Goal: Task Accomplishment & Management: Complete application form

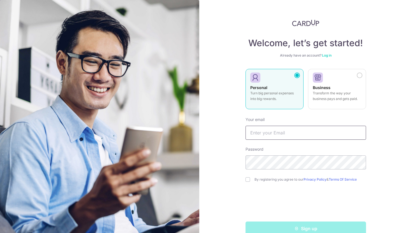
click at [284, 137] on input "text" at bounding box center [305, 133] width 120 height 14
type input "[EMAIL_ADDRESS][PERSON_NAME][DOMAIN_NAME]"
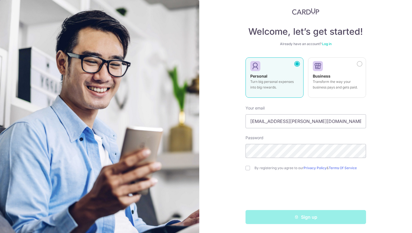
click at [272, 218] on div "Sign up" at bounding box center [305, 217] width 127 height 14
click at [251, 170] on div "By registering you agree to our Privacy Policy & Terms Of Service" at bounding box center [305, 168] width 120 height 7
click at [250, 170] on div "By registering you agree to our Privacy Policy & Terms Of Service" at bounding box center [305, 168] width 120 height 7
click at [249, 169] on input "checkbox" at bounding box center [247, 168] width 4 height 4
checkbox input "true"
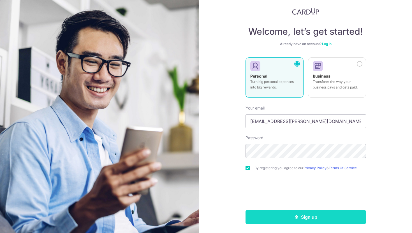
click at [278, 220] on button "Sign up" at bounding box center [305, 217] width 120 height 14
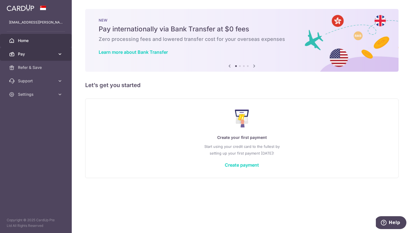
click at [57, 55] on icon at bounding box center [60, 54] width 6 height 6
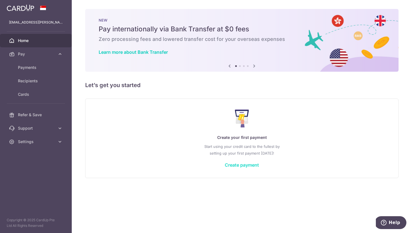
click at [230, 165] on link "Create payment" at bounding box center [242, 165] width 34 height 6
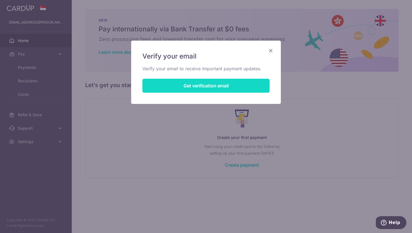
click at [217, 83] on button "Get verification email" at bounding box center [205, 86] width 127 height 14
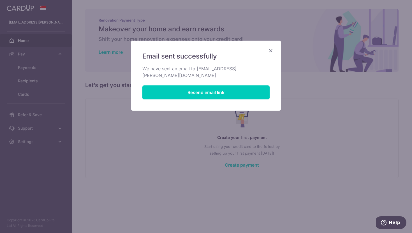
click at [270, 50] on icon "Close" at bounding box center [270, 50] width 7 height 7
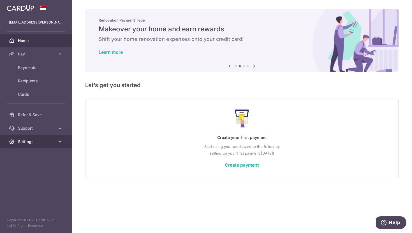
click at [60, 143] on icon at bounding box center [60, 142] width 6 height 6
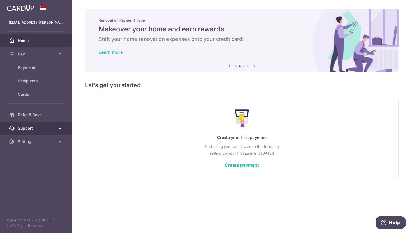
click at [61, 127] on icon at bounding box center [60, 129] width 6 height 6
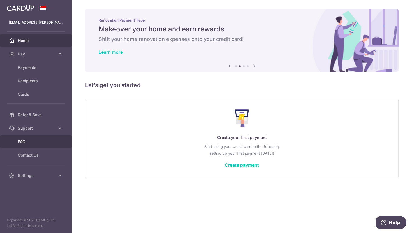
click at [21, 140] on span "FAQ" at bounding box center [36, 142] width 37 height 6
